Goal: Find specific page/section: Find specific page/section

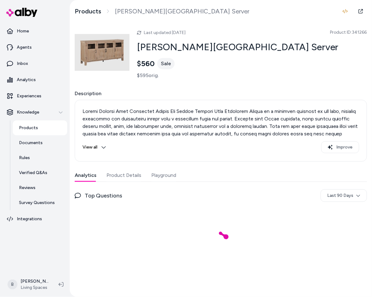
click at [130, 177] on button "Product Details" at bounding box center [124, 175] width 35 height 12
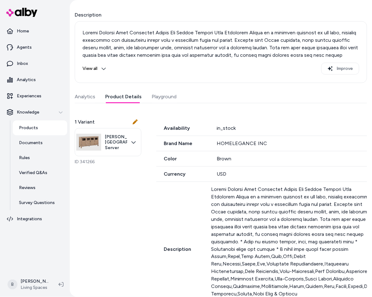
scroll to position [88, 0]
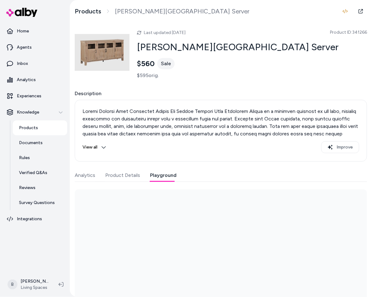
click at [151, 174] on button "Playground" at bounding box center [163, 175] width 26 height 12
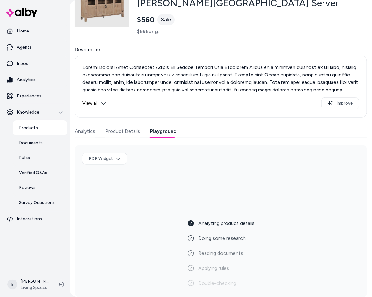
scroll to position [49, 0]
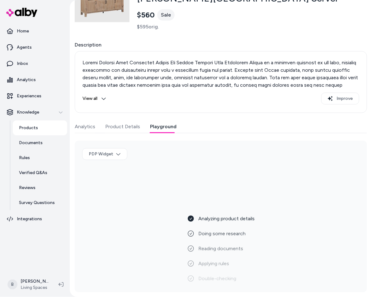
click at [96, 98] on button "View all" at bounding box center [95, 99] width 24 height 12
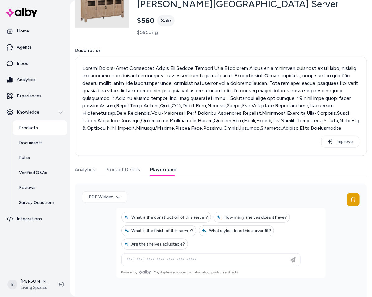
scroll to position [0, 0]
